Goal: Navigation & Orientation: Go to known website

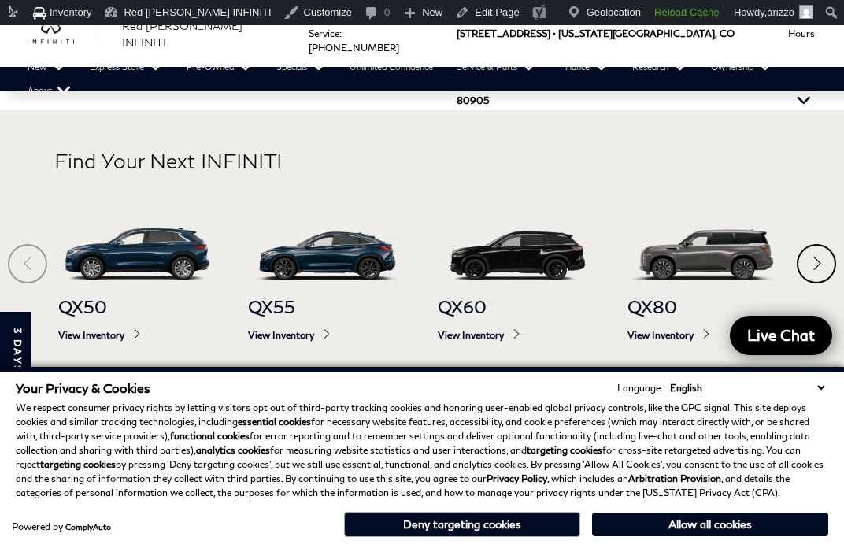
scroll to position [771, 0]
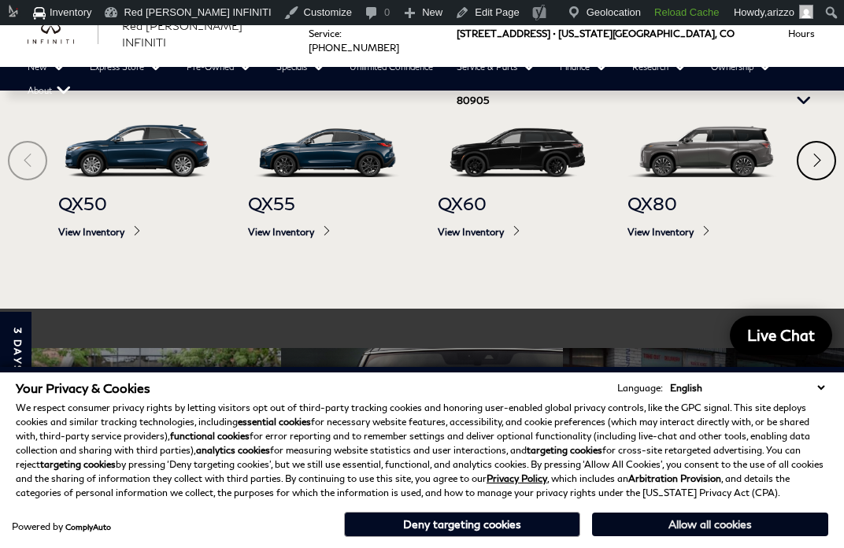
click at [660, 522] on button "Allow all cookies" at bounding box center [710, 524] width 236 height 24
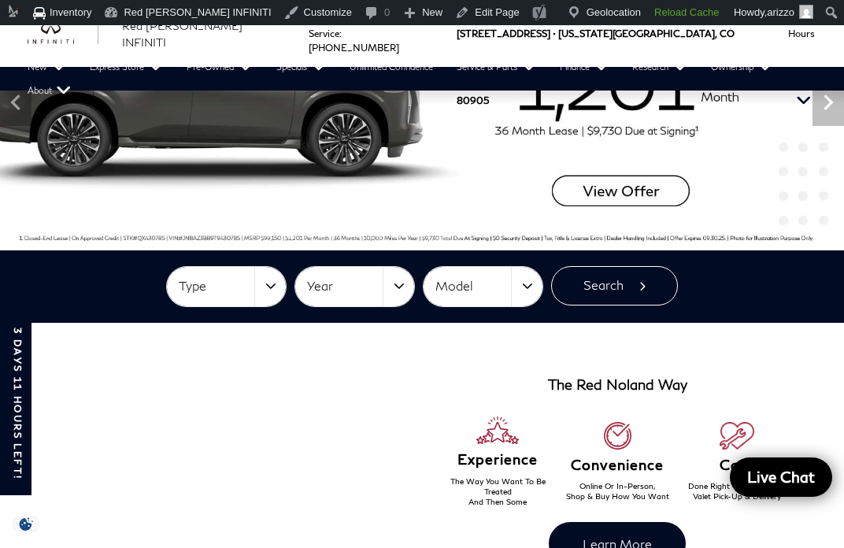
scroll to position [0, 0]
